Goal: Task Accomplishment & Management: Complete application form

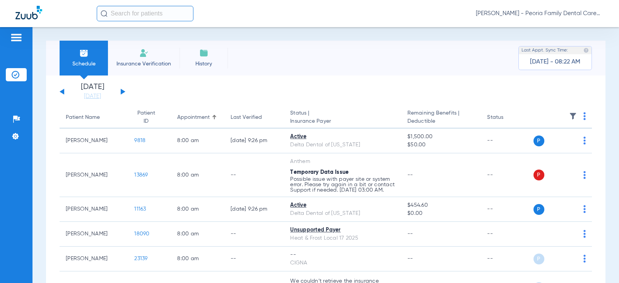
click at [168, 60] on span "Insurance Verification" at bounding box center [144, 64] width 60 height 8
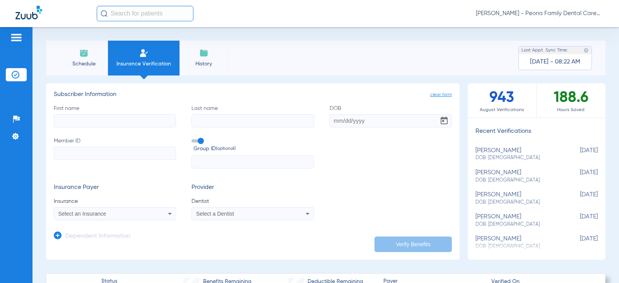
click at [125, 122] on input "First name" at bounding box center [115, 120] width 122 height 13
type input "[PERSON_NAME]"
click at [332, 122] on input "DOB" at bounding box center [390, 120] width 122 height 13
type input "[DATE]"
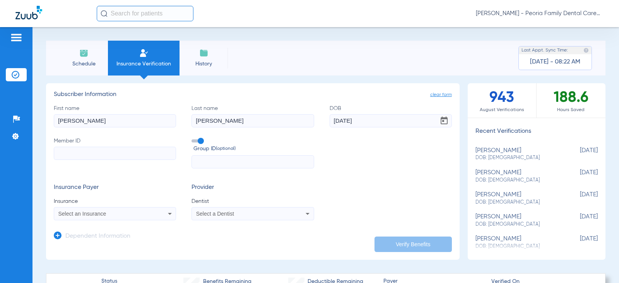
click at [73, 156] on input "Member ID" at bounding box center [115, 153] width 122 height 13
type input "U0529481601"
click at [169, 211] on icon at bounding box center [169, 213] width 9 height 9
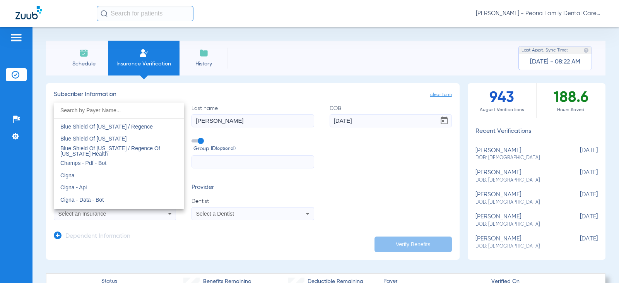
scroll to position [1098, 0]
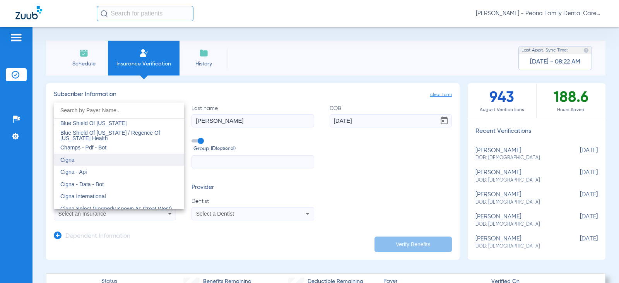
click at [81, 158] on mat-option "Cigna" at bounding box center [119, 159] width 130 height 12
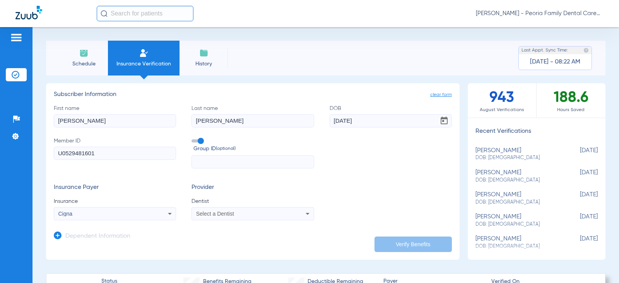
click at [303, 217] on icon at bounding box center [307, 213] width 9 height 9
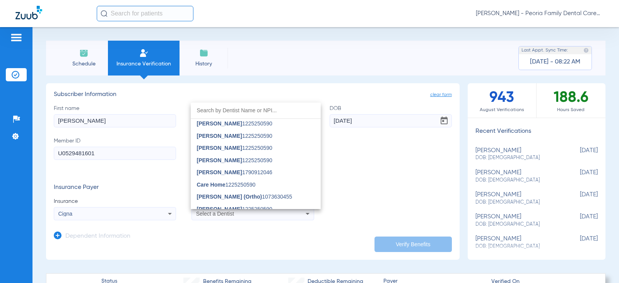
scroll to position [503, 0]
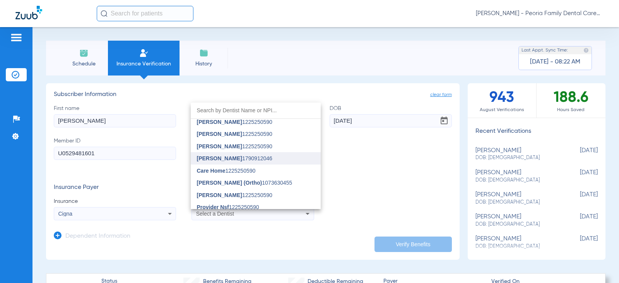
click at [259, 163] on mat-option "[PERSON_NAME] 1790912046" at bounding box center [256, 158] width 130 height 12
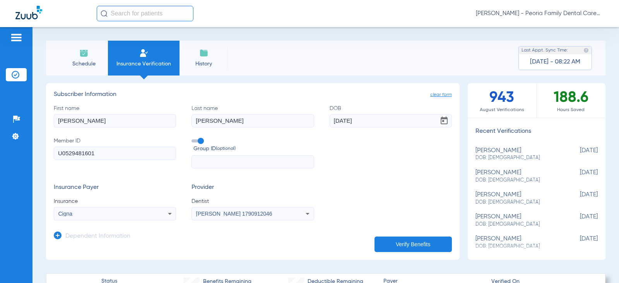
click at [399, 243] on button "Verify Benefits" at bounding box center [412, 243] width 77 height 15
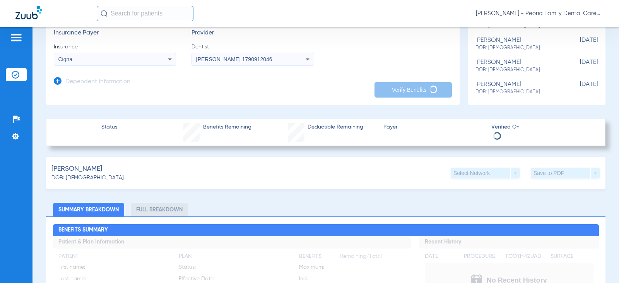
scroll to position [155, 0]
click at [511, 169] on div "Select Network arrow_drop_down" at bounding box center [484, 172] width 69 height 11
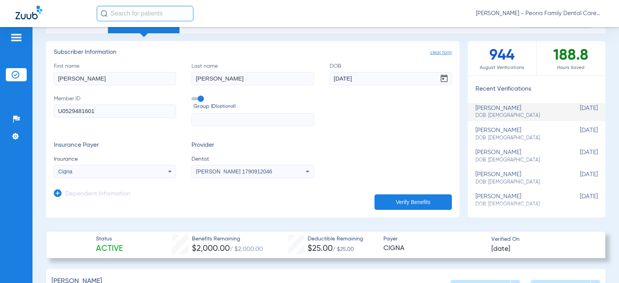
scroll to position [0, 0]
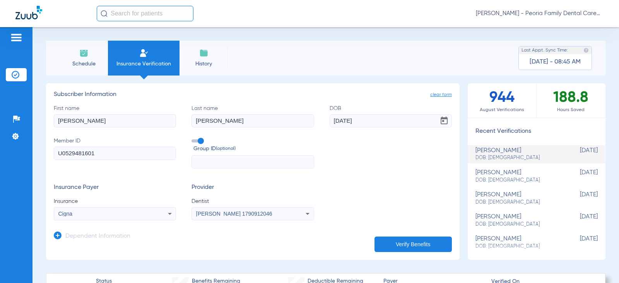
click at [90, 63] on span "Schedule" at bounding box center [83, 64] width 37 height 8
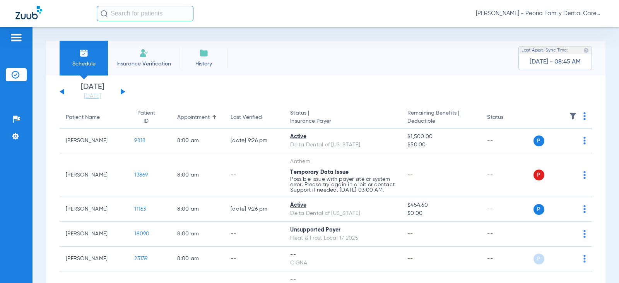
click at [153, 65] on span "Insurance Verification" at bounding box center [144, 64] width 60 height 8
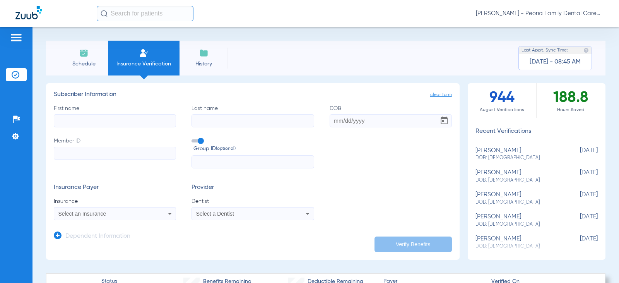
click at [115, 122] on input "First name" at bounding box center [115, 120] width 122 height 13
type input "[GEOGRAPHIC_DATA]"
type input "[PERSON_NAME]"
click at [330, 121] on input "DOB" at bounding box center [390, 120] width 122 height 13
type input "[DATE]"
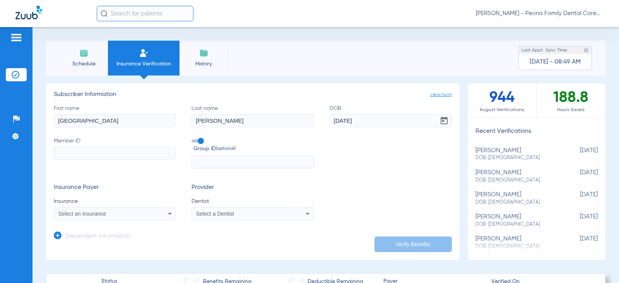
scroll to position [39, 0]
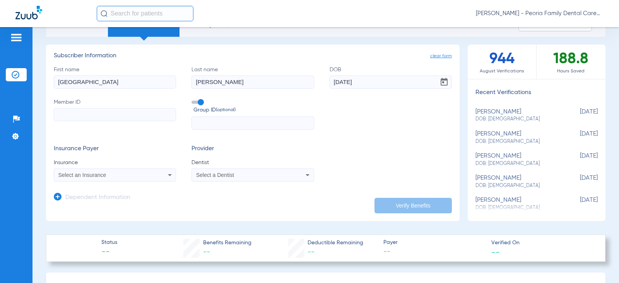
click at [69, 115] on input "Member ID" at bounding box center [115, 114] width 122 height 13
type input "U7446820101"
click at [165, 175] on icon at bounding box center [169, 174] width 9 height 9
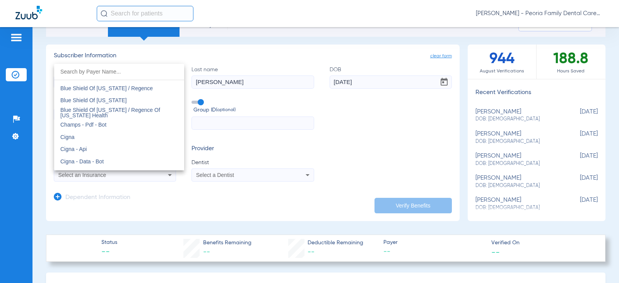
scroll to position [1121, 0]
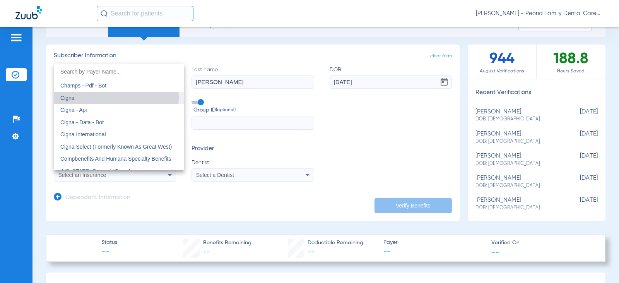
click at [90, 97] on mat-option "Cigna" at bounding box center [119, 98] width 130 height 12
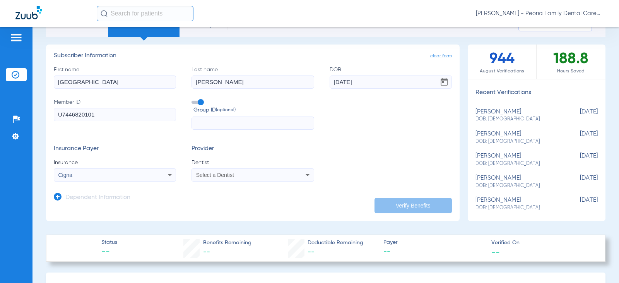
click at [304, 178] on icon at bounding box center [307, 174] width 9 height 9
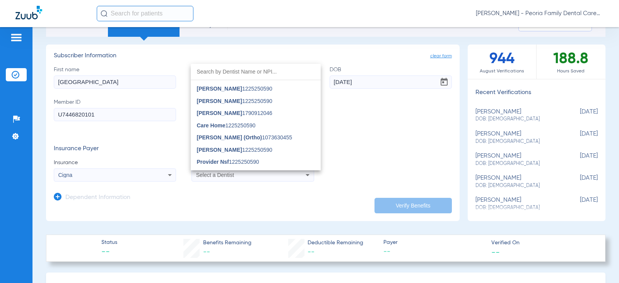
scroll to position [503, 0]
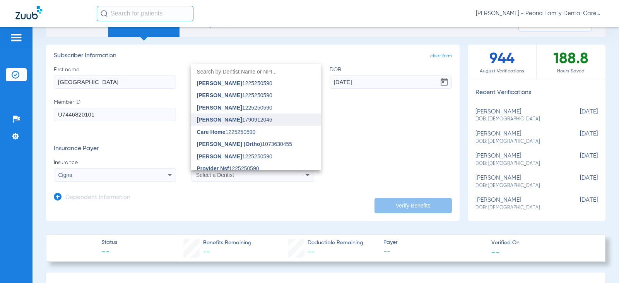
click at [259, 122] on mat-option "[PERSON_NAME] 1790912046" at bounding box center [256, 119] width 130 height 12
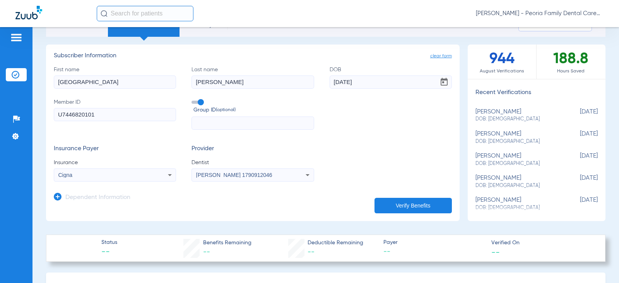
click at [393, 205] on button "Verify Benefits" at bounding box center [412, 205] width 77 height 15
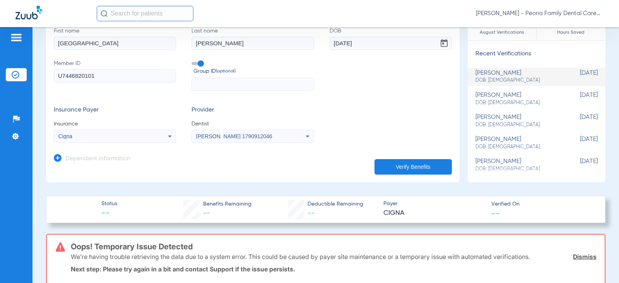
scroll to position [0, 0]
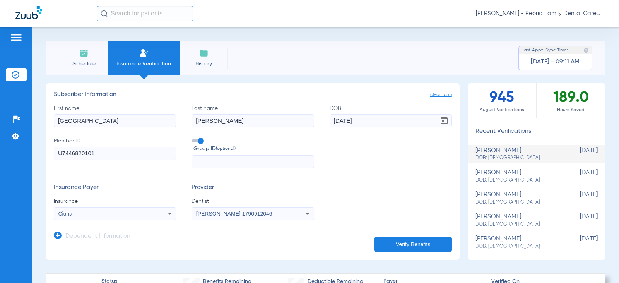
click at [97, 53] on li "Schedule" at bounding box center [84, 58] width 48 height 35
